Goal: Task Accomplishment & Management: Manage account settings

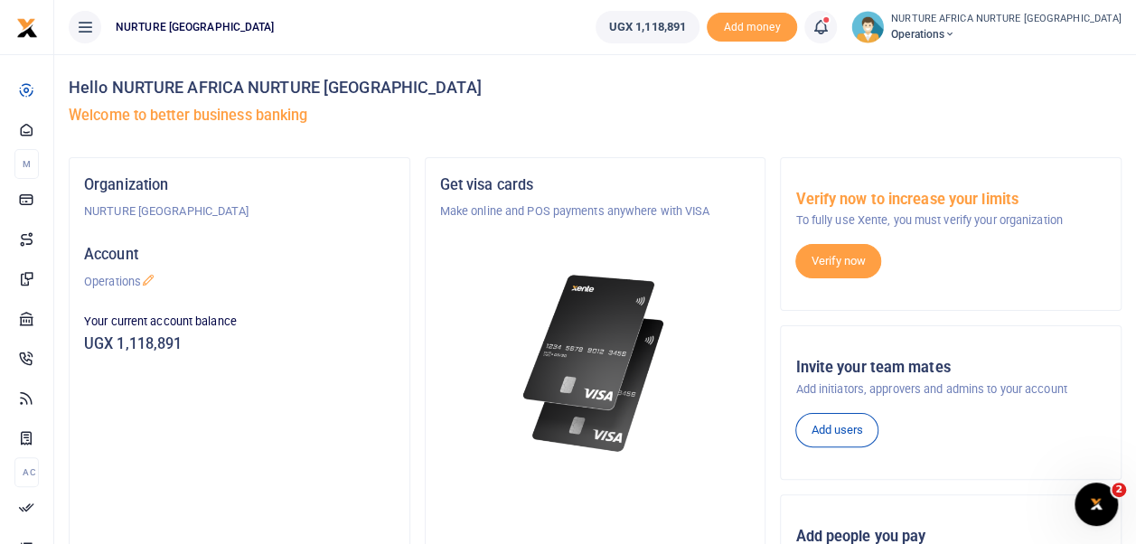
click at [830, 25] on icon at bounding box center [821, 27] width 18 height 20
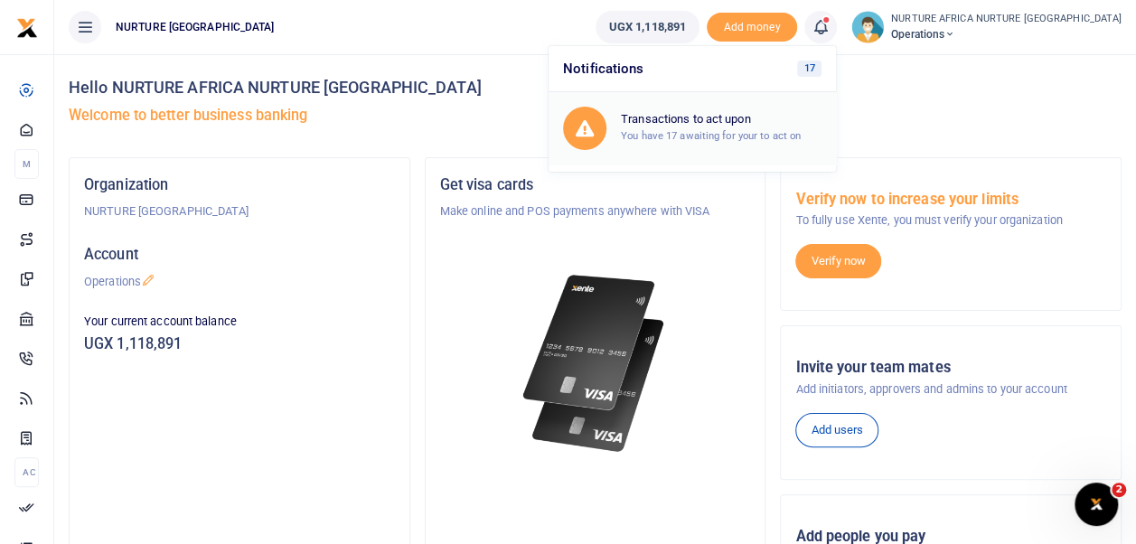
click at [767, 132] on small "You have 17 awaiting for your to act on" at bounding box center [711, 135] width 180 height 13
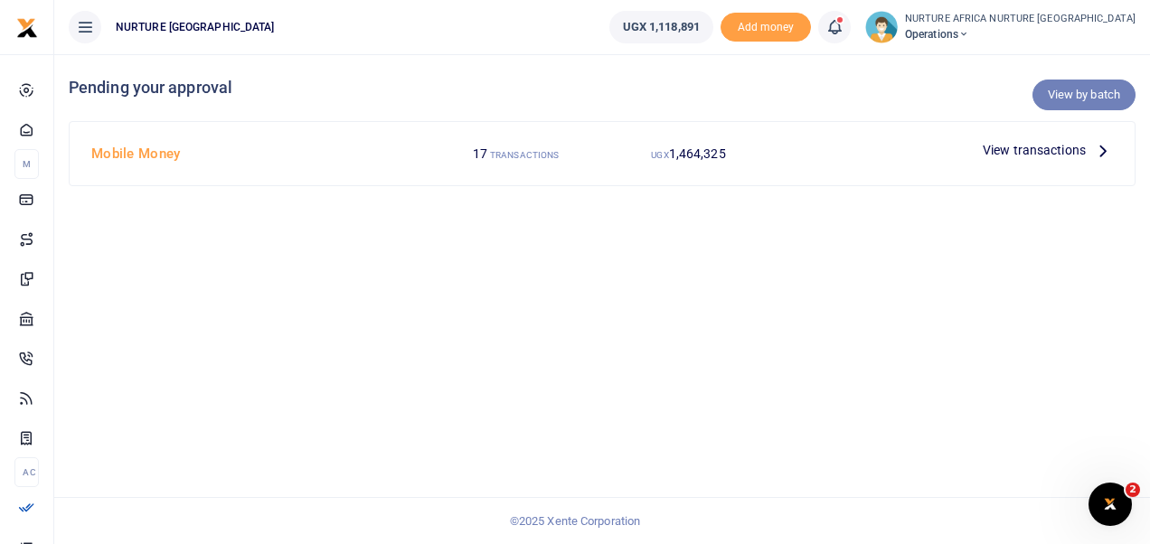
click at [1083, 101] on link "View by batch" at bounding box center [1083, 95] width 103 height 31
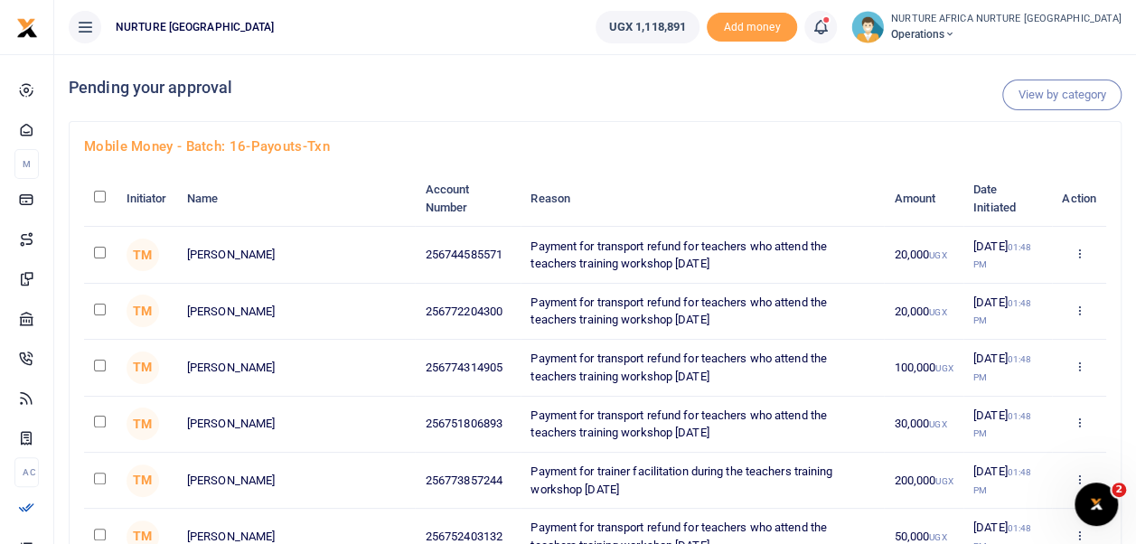
click at [96, 193] on input "checkbox" at bounding box center [100, 197] width 12 height 12
checkbox input "true"
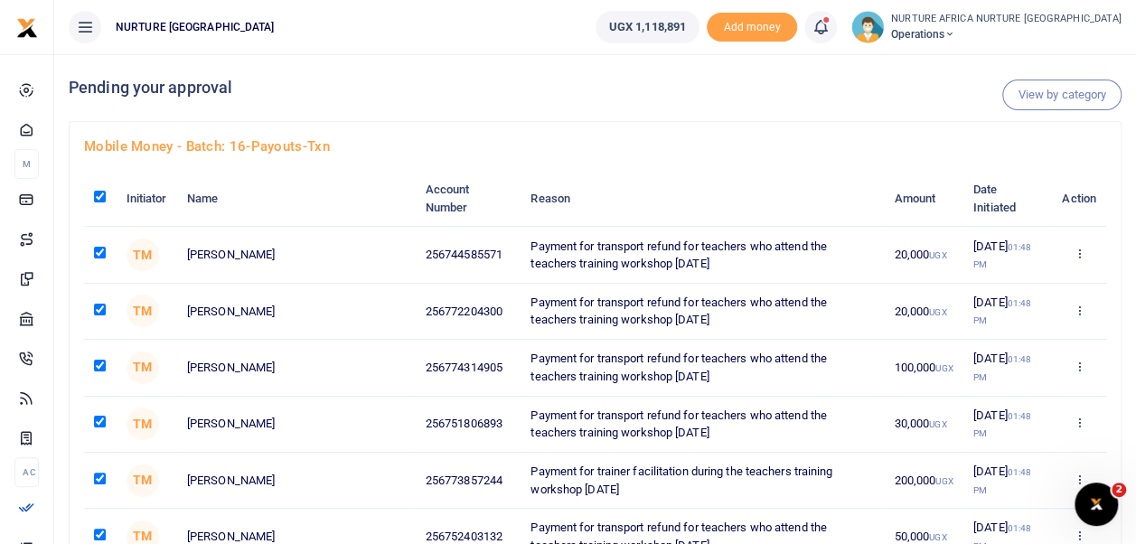
checkbox input "true"
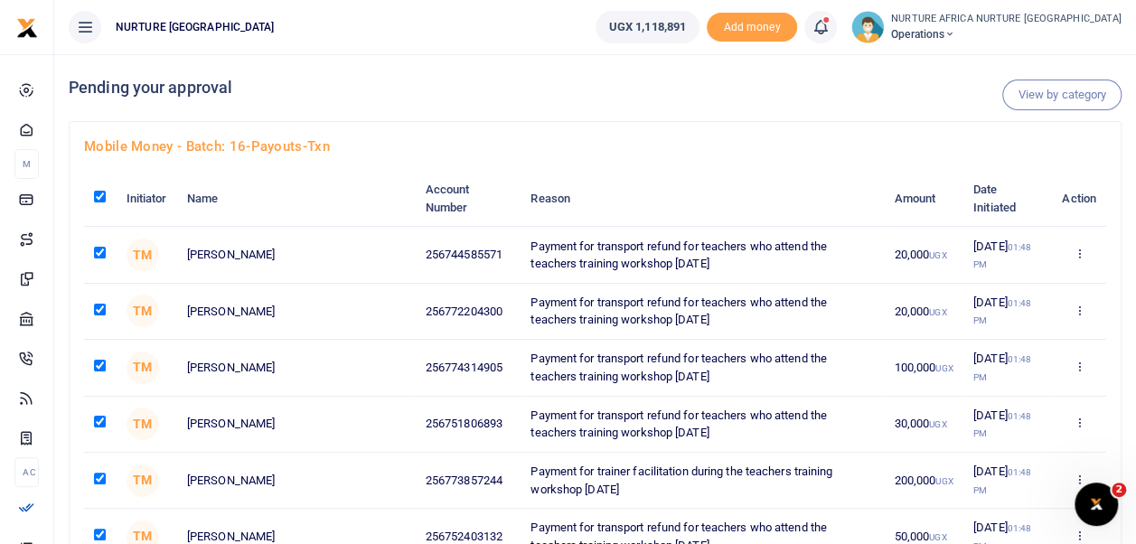
checkbox input "true"
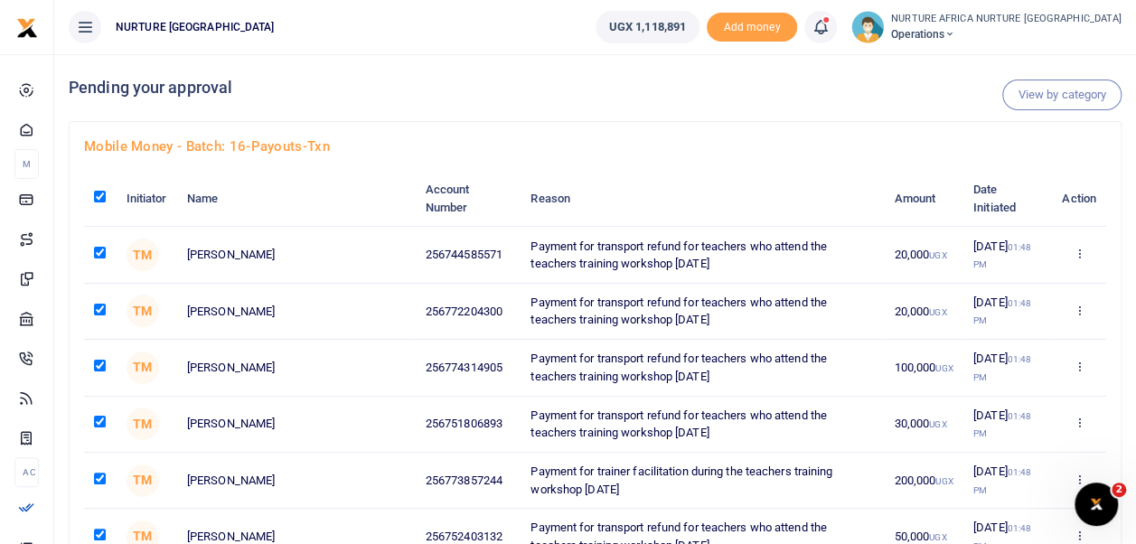
checkbox input "true"
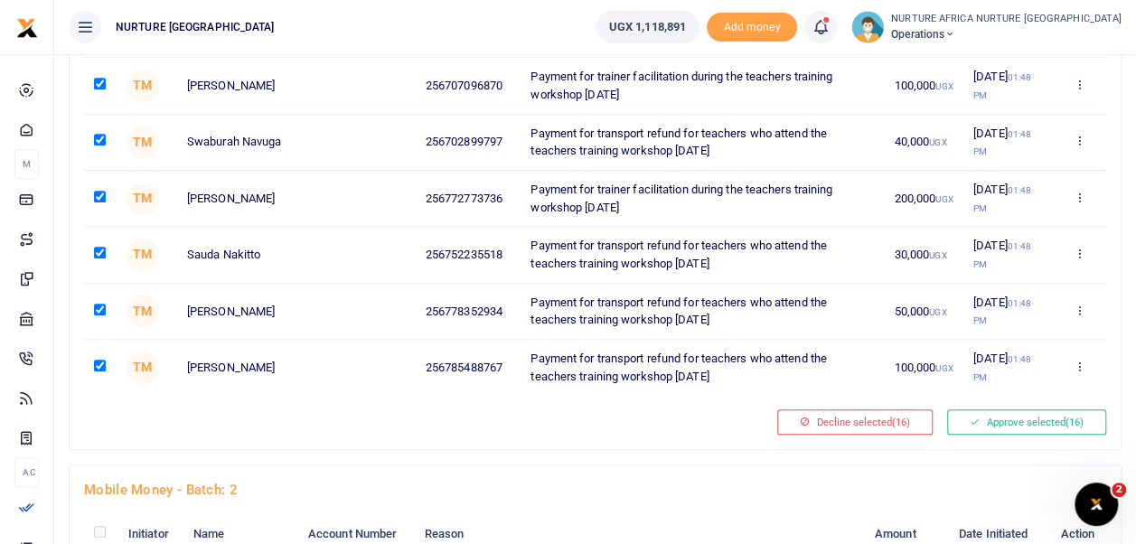
scroll to position [792, 0]
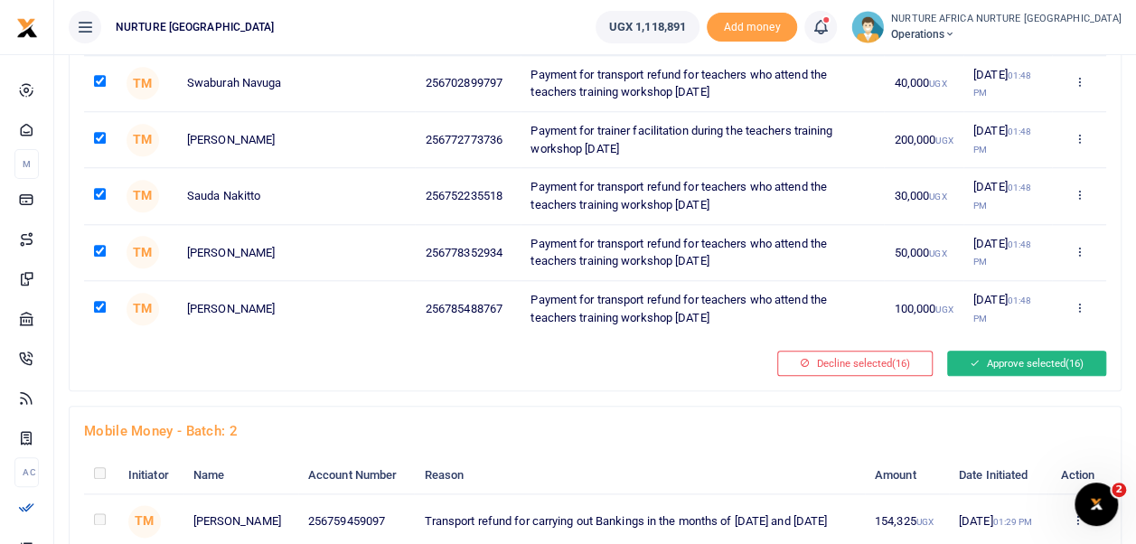
click at [1018, 352] on button "Approve selected (16)" at bounding box center [1026, 363] width 159 height 25
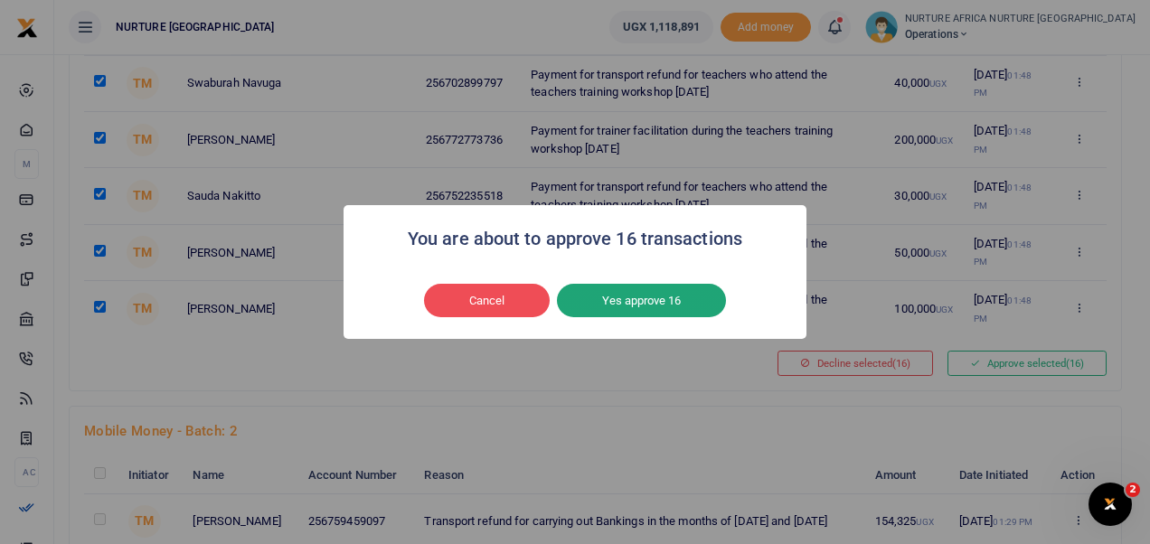
click at [692, 308] on button "Yes approve 16" at bounding box center [641, 301] width 169 height 34
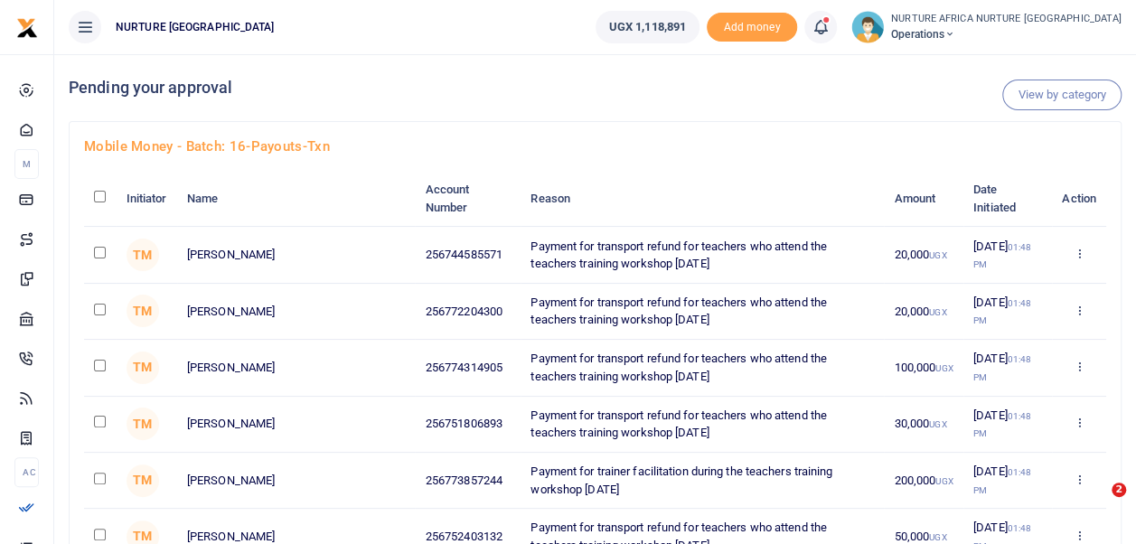
click at [100, 192] on input "checkbox" at bounding box center [100, 197] width 12 height 12
checkbox input "true"
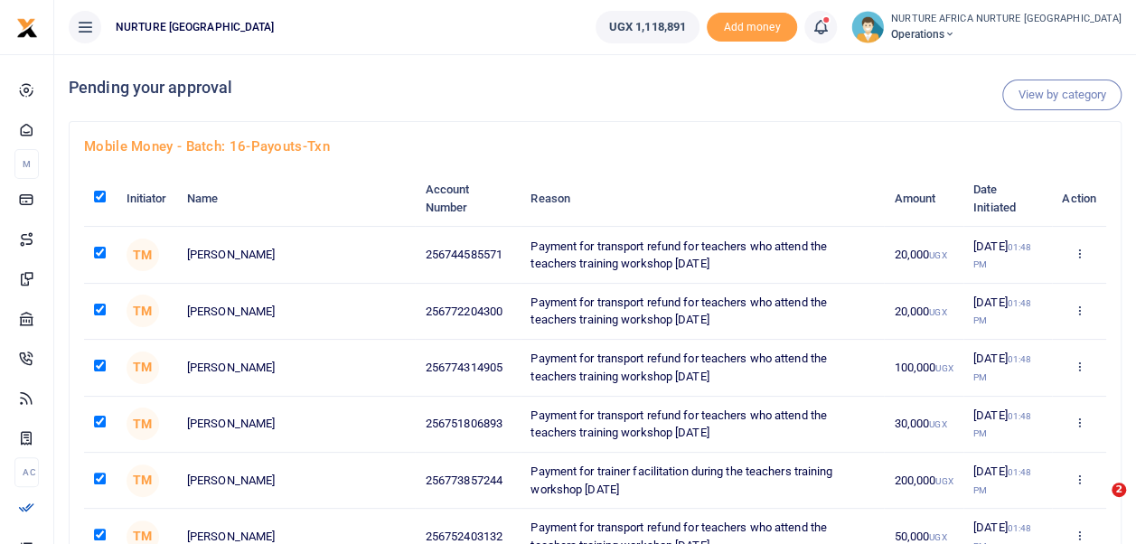
checkbox input "true"
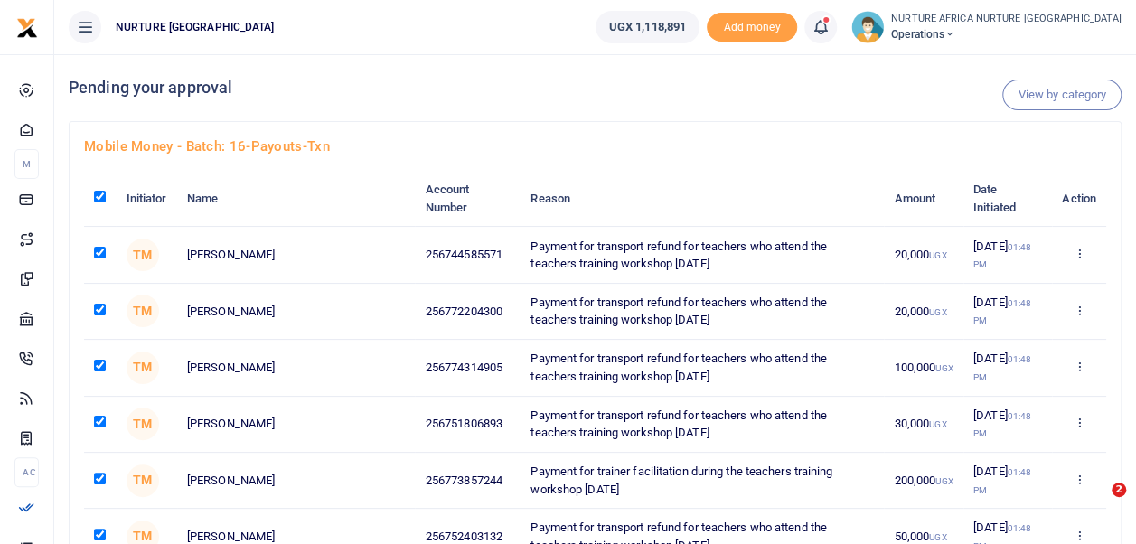
checkbox input "true"
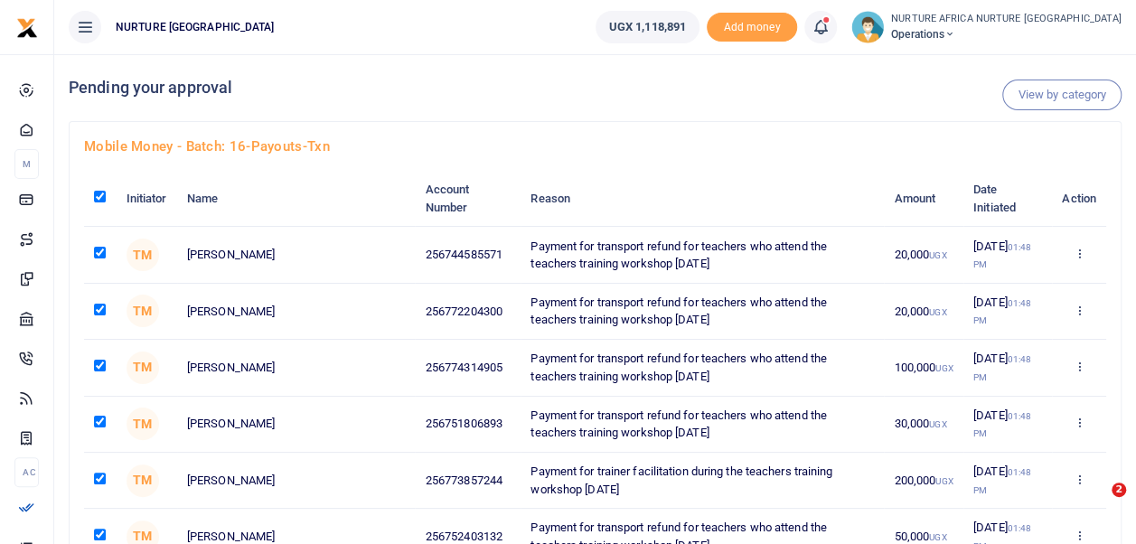
checkbox input "true"
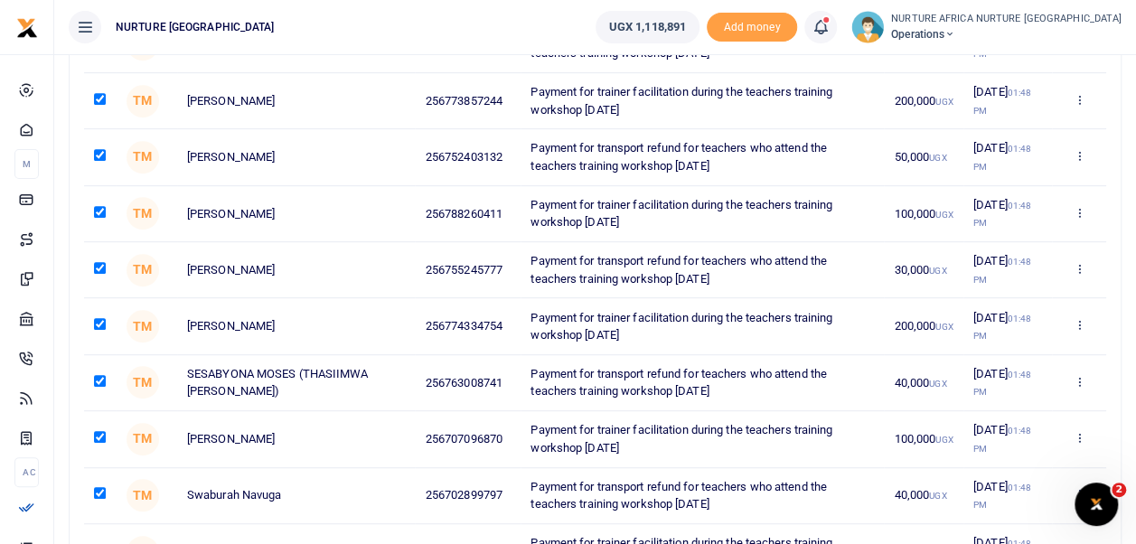
scroll to position [380, 0]
click at [99, 210] on input "checkbox" at bounding box center [100, 212] width 12 height 12
checkbox input "false"
